Goal: Task Accomplishment & Management: Manage account settings

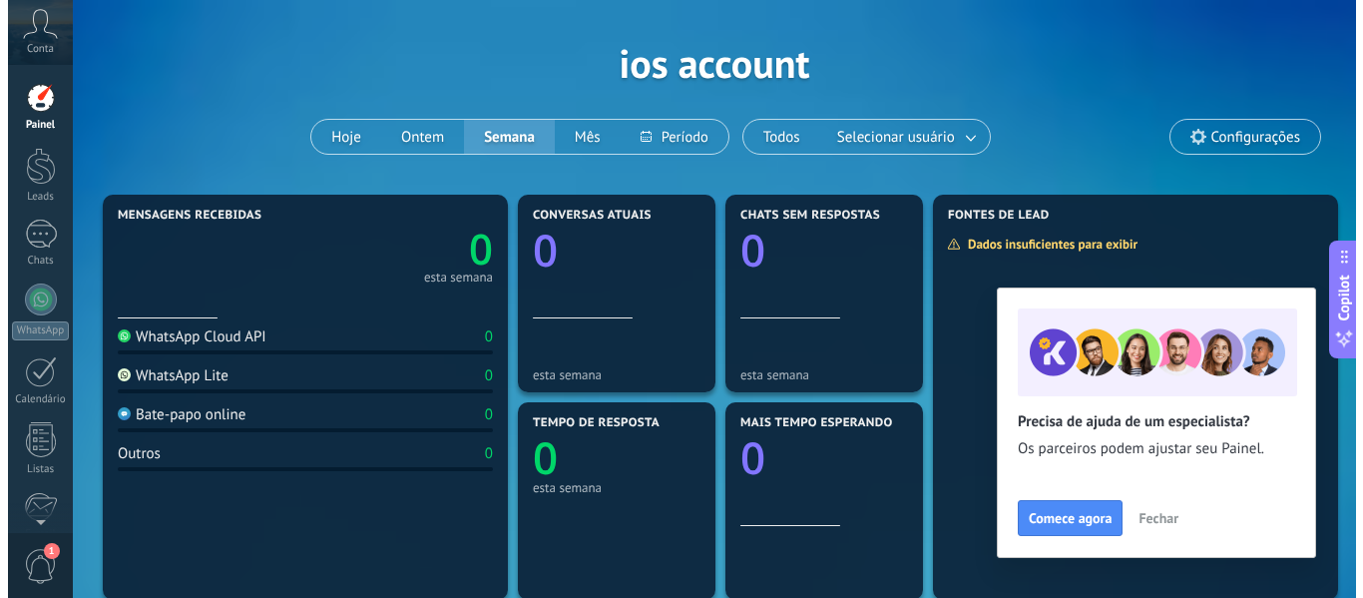
scroll to position [100, 0]
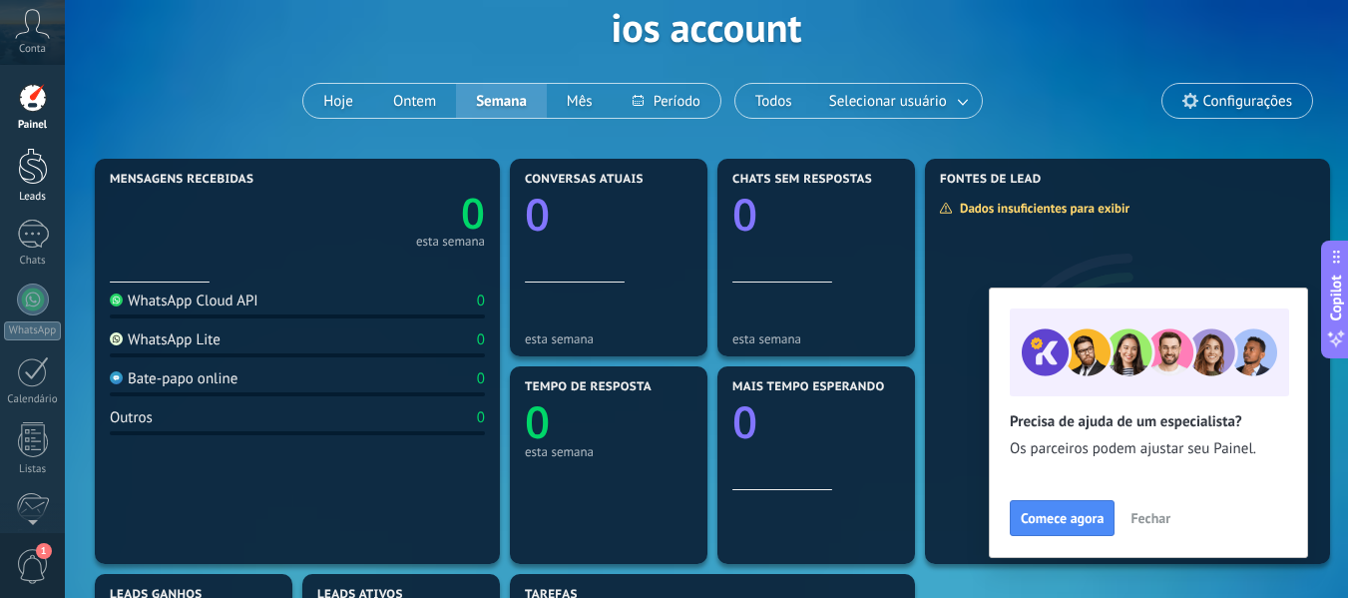
click at [33, 169] on div at bounding box center [33, 166] width 30 height 37
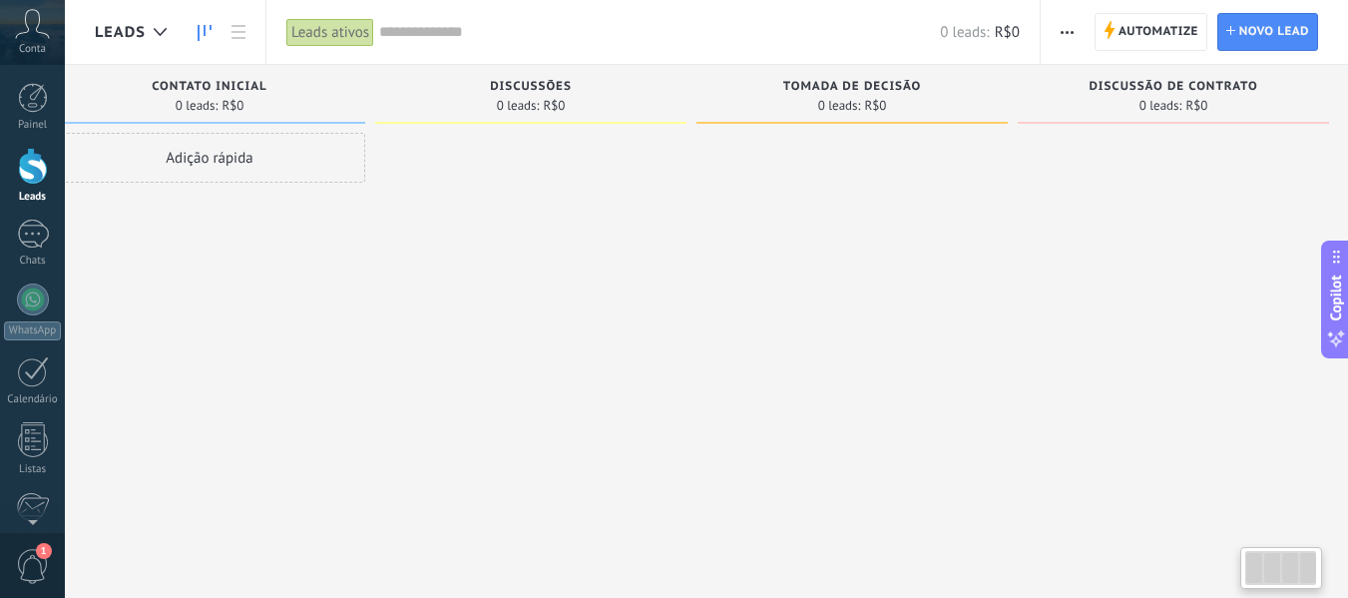
scroll to position [0, 52]
drag, startPoint x: 808, startPoint y: 202, endPoint x: 476, endPoint y: 206, distance: 332.3
click at [476, 206] on div "Etapa de leads de entrada solicitações: 0 0 0 0 0 0 0 0 0 Contato inicial 0 lea…" at bounding box center [695, 267] width 1305 height 405
click at [476, 206] on div at bounding box center [519, 301] width 311 height 337
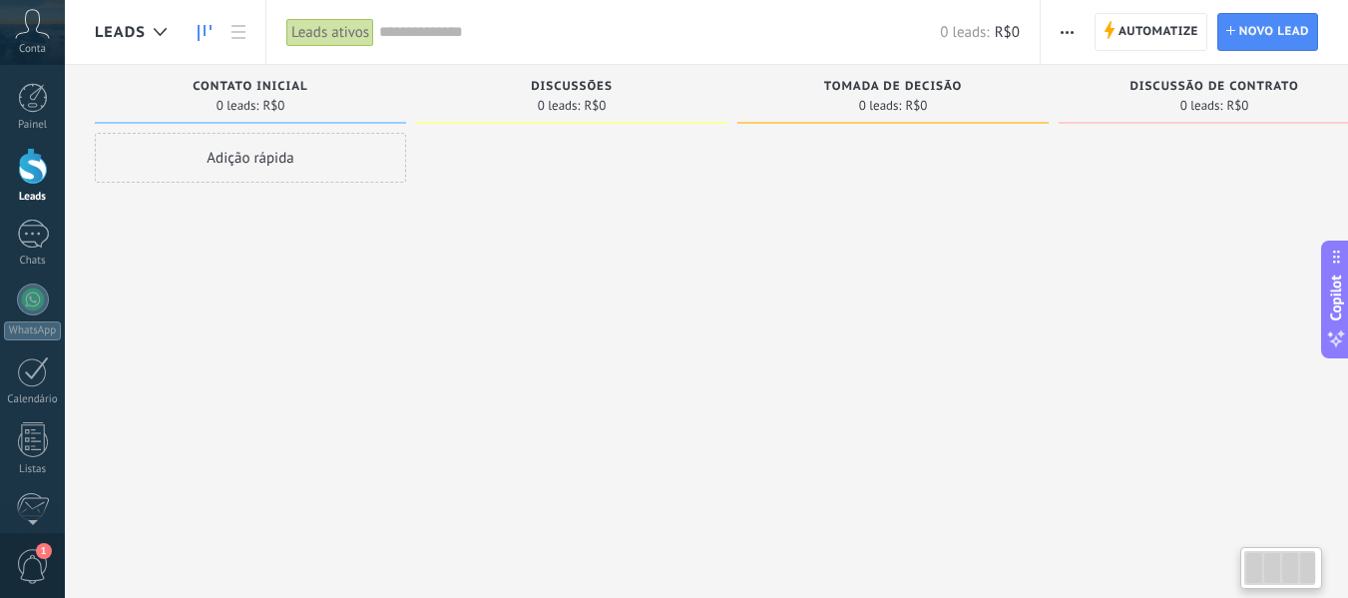
drag, startPoint x: 476, startPoint y: 206, endPoint x: 767, endPoint y: 213, distance: 291.5
click at [767, 213] on div "Etapa de leads de entrada solicitações: 0 0 0 0 0 0 0 0 0 Contato inicial 0 lea…" at bounding box center [747, 267] width 1305 height 405
